Goal: Obtain resource: Download file/media

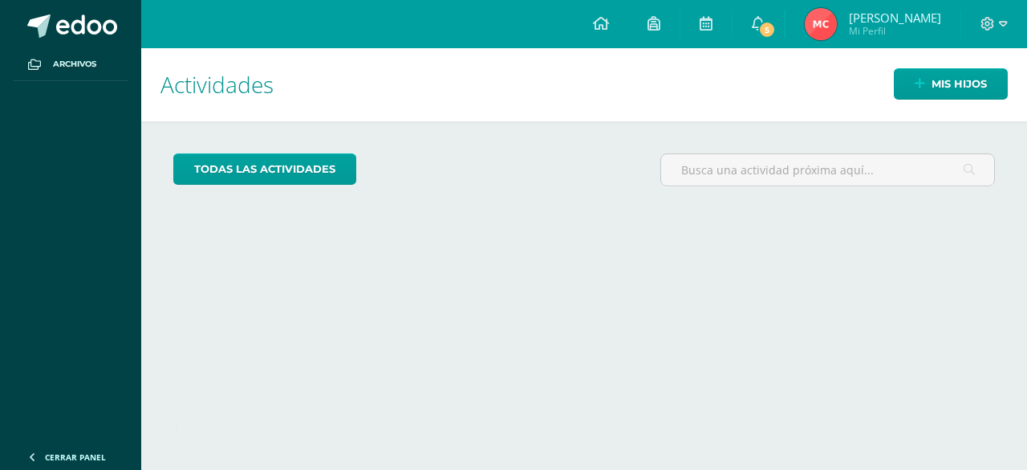
click at [868, 22] on span "María Irene Mi Perfil" at bounding box center [873, 24] width 143 height 32
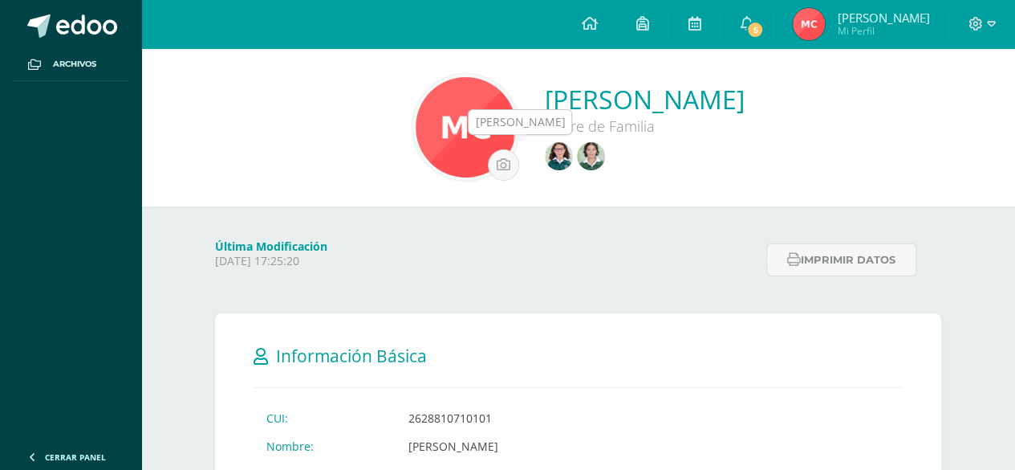
click at [577, 156] on img at bounding box center [591, 156] width 28 height 28
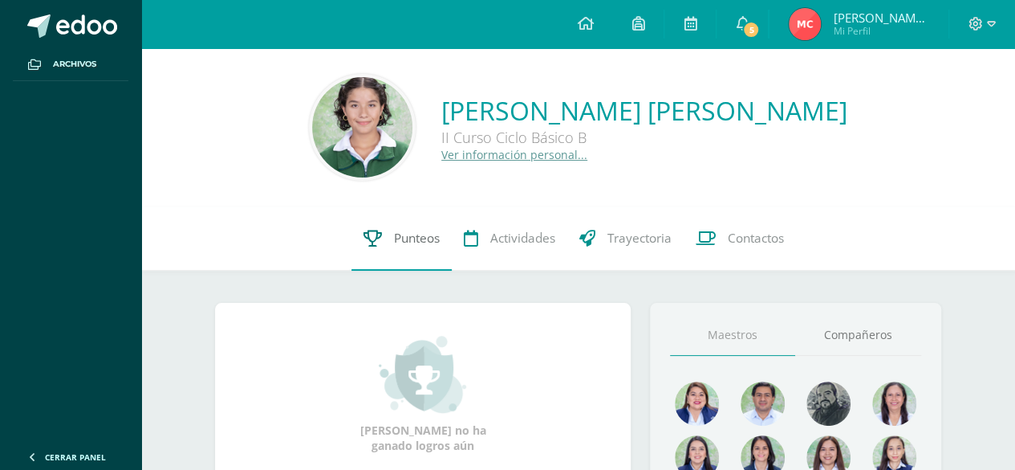
click at [411, 233] on span "Punteos" at bounding box center [417, 238] width 46 height 17
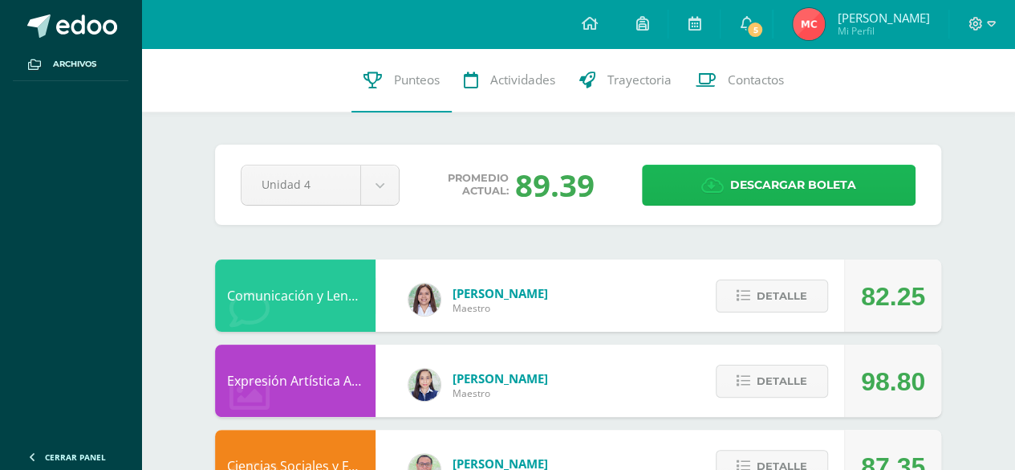
click at [729, 185] on link "Descargar boleta" at bounding box center [779, 185] width 274 height 41
